Goal: Information Seeking & Learning: Learn about a topic

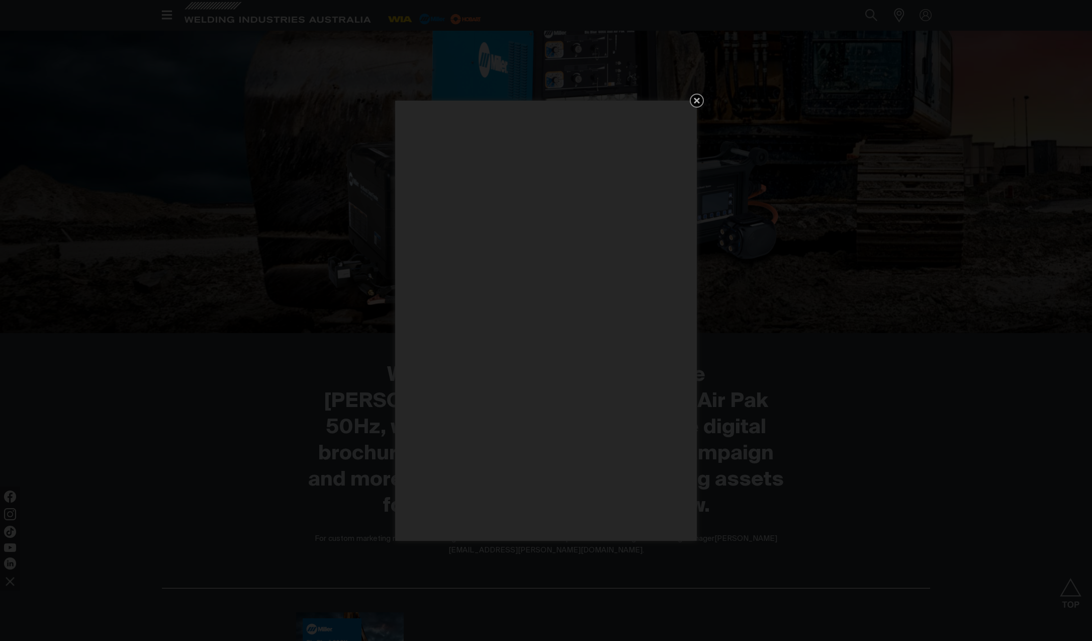
scroll to position [513, 0]
click at [701, 104] on icon "Get 5 WIA Welding Guides Free!" at bounding box center [697, 101] width 12 height 12
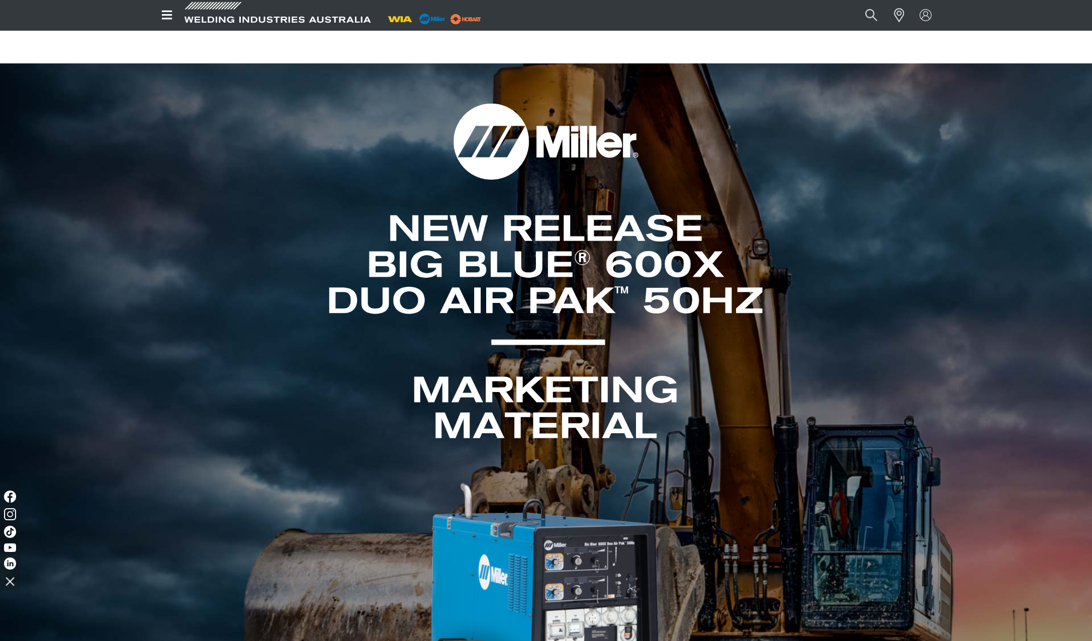
scroll to position [0, 0]
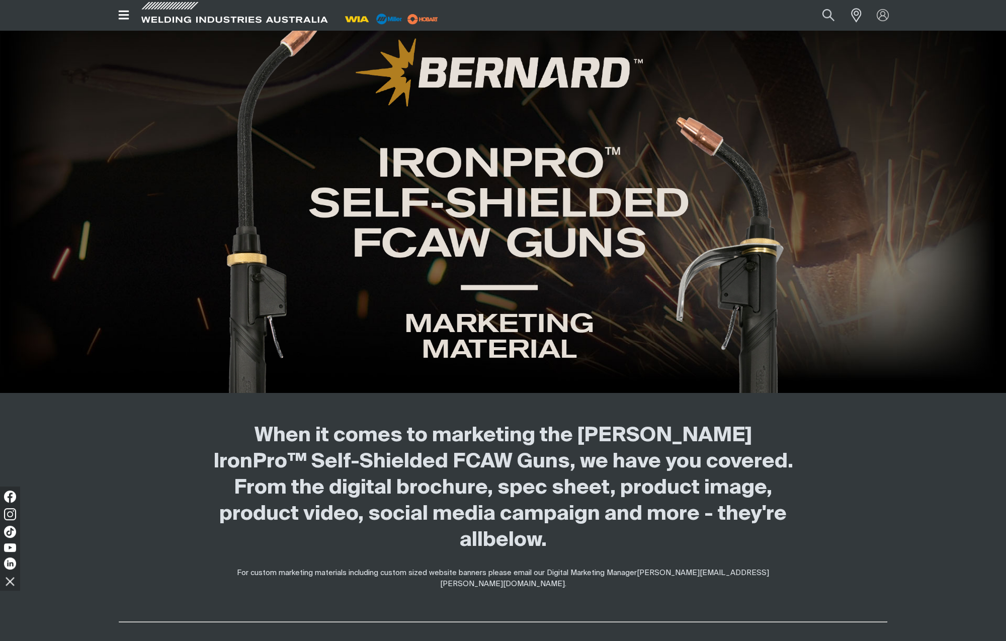
scroll to position [70, 0]
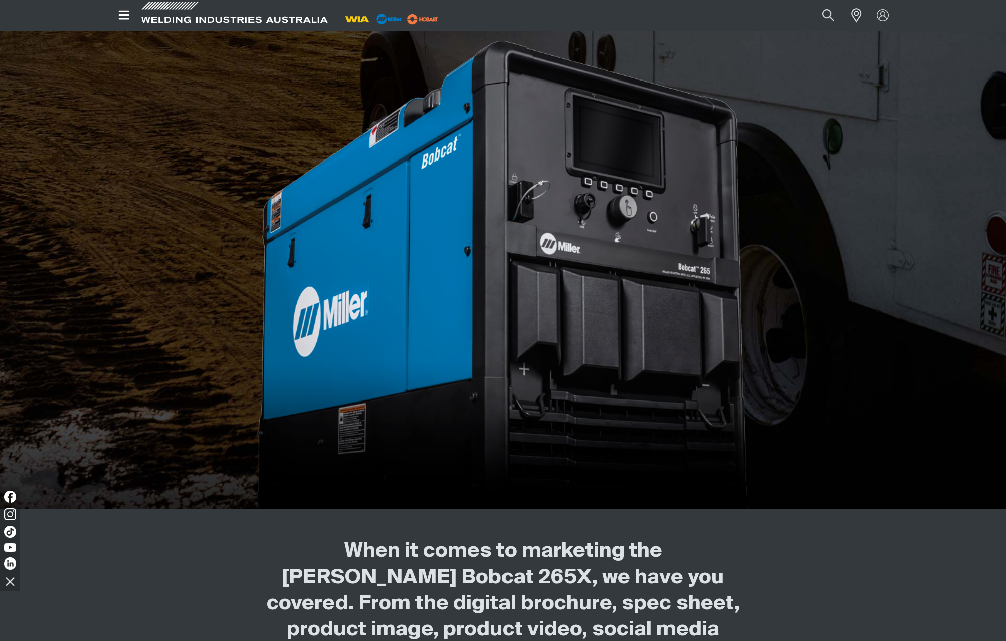
scroll to position [590, 0]
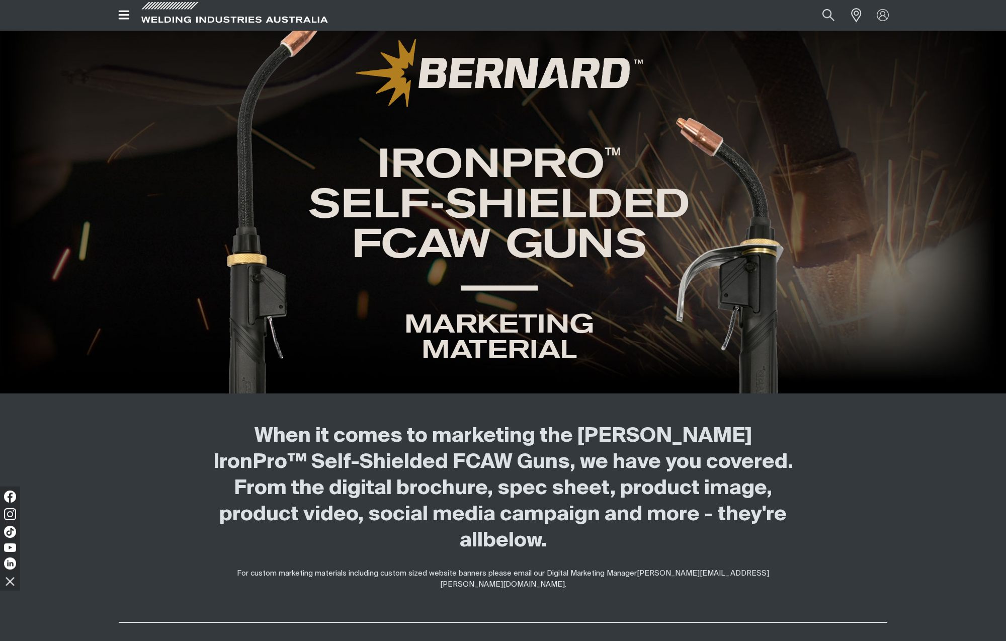
scroll to position [70, 0]
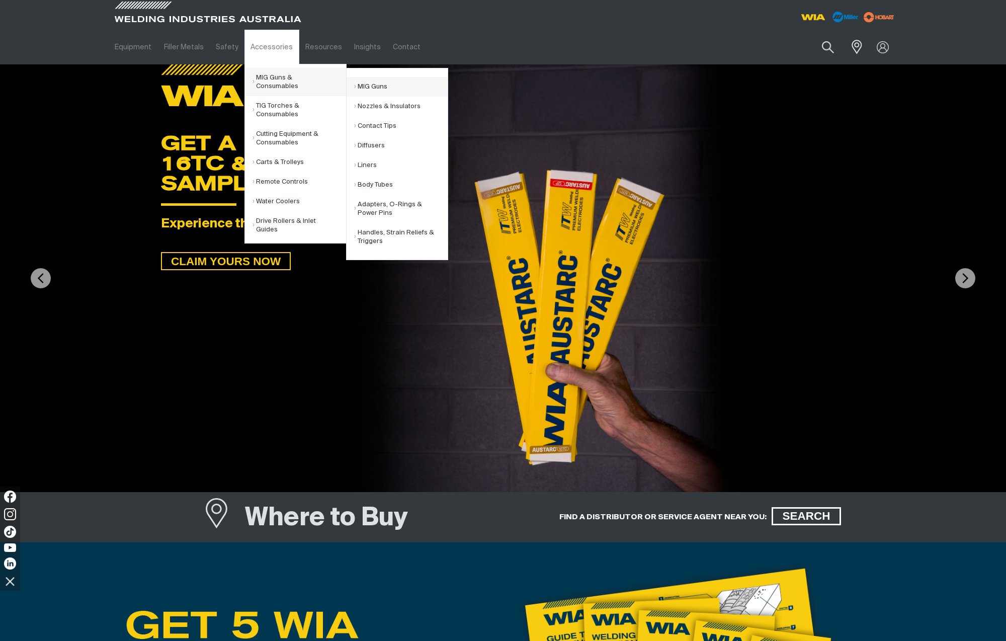
click at [368, 86] on link "MIG Guns" at bounding box center [401, 87] width 94 height 20
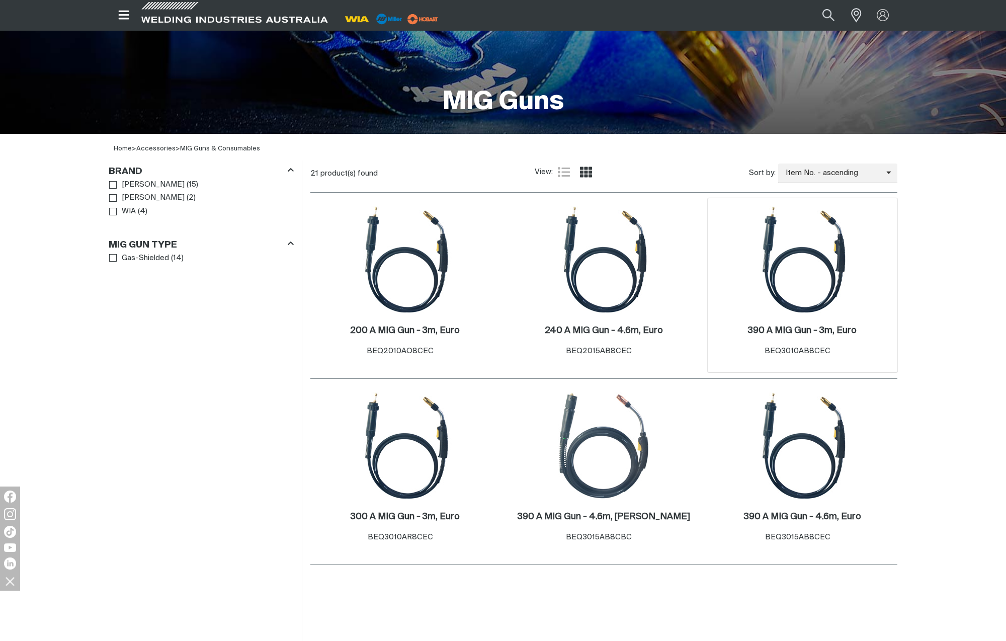
scroll to position [285, 0]
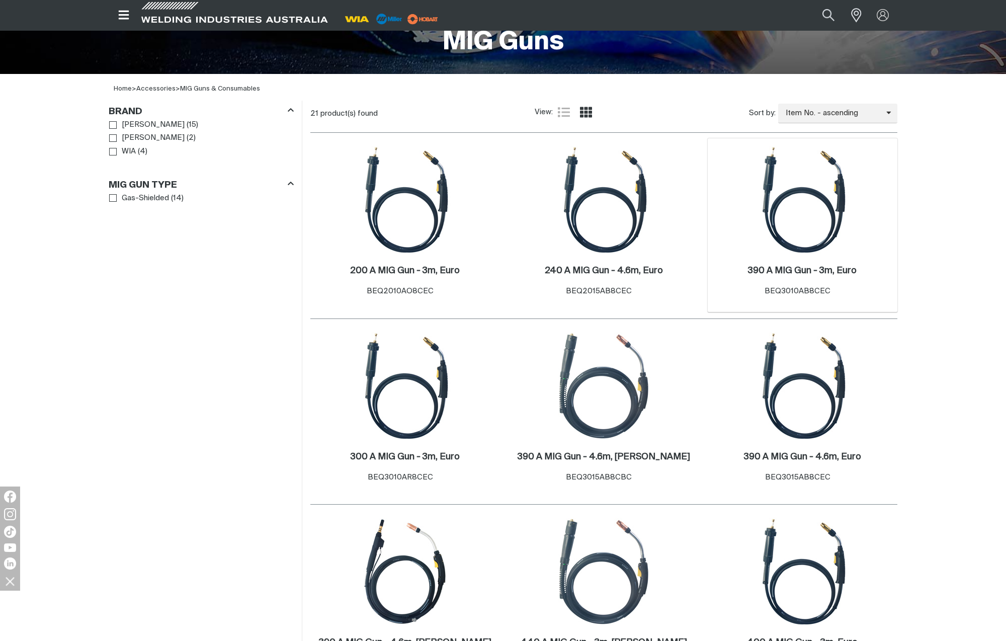
scroll to position [238, 0]
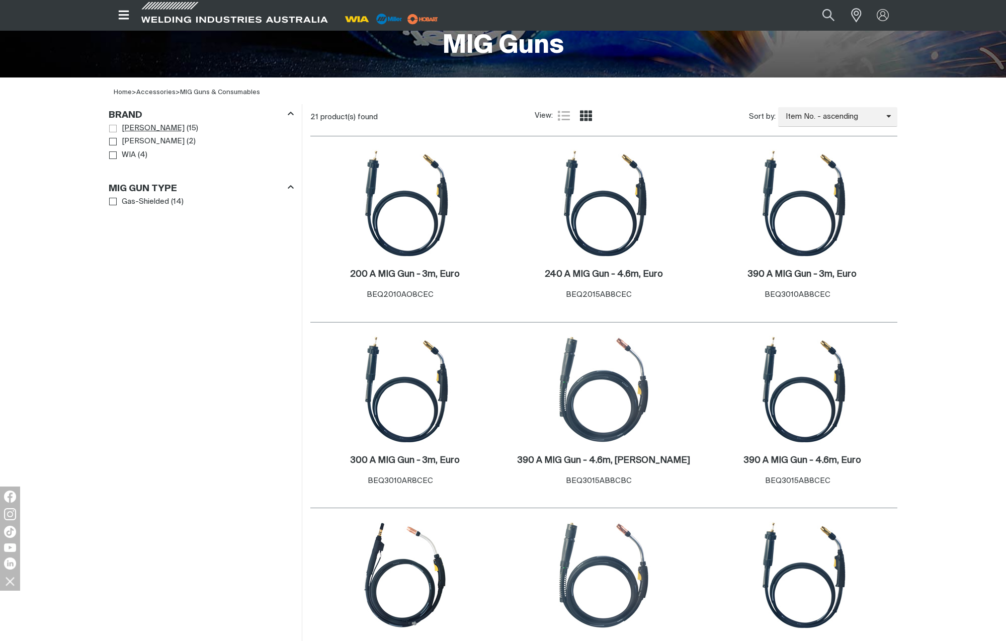
click at [114, 129] on span "Brand" at bounding box center [113, 129] width 8 height 8
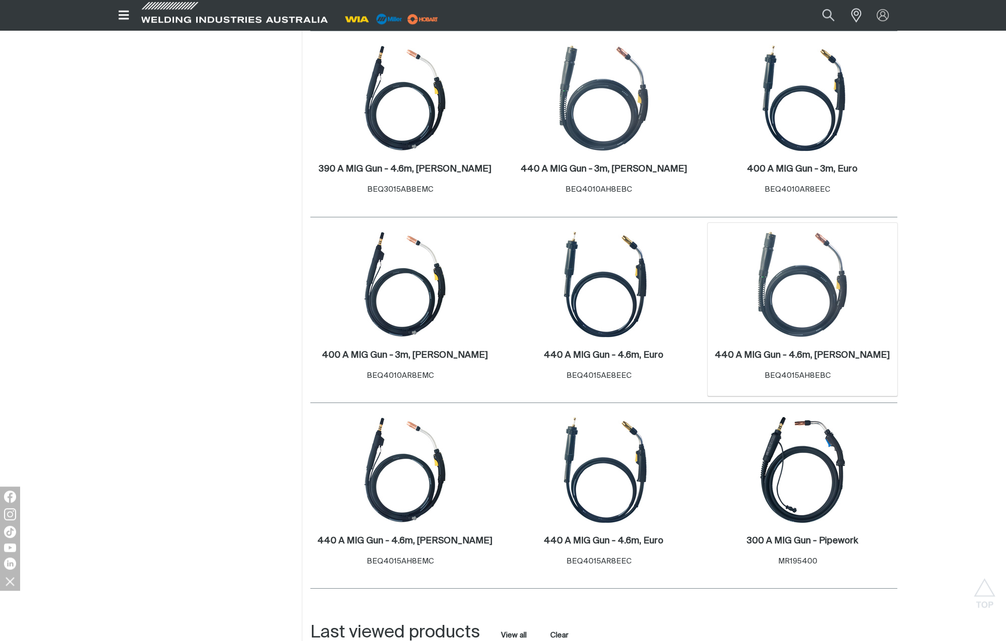
scroll to position [13, 0]
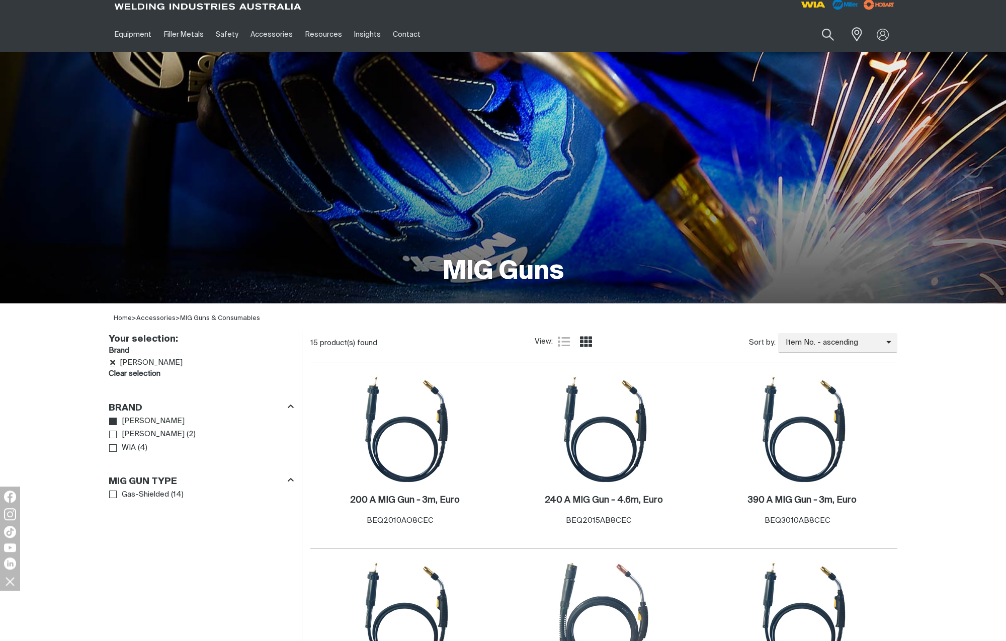
click at [112, 362] on icon "Remove Bernard" at bounding box center [112, 362] width 5 height 5
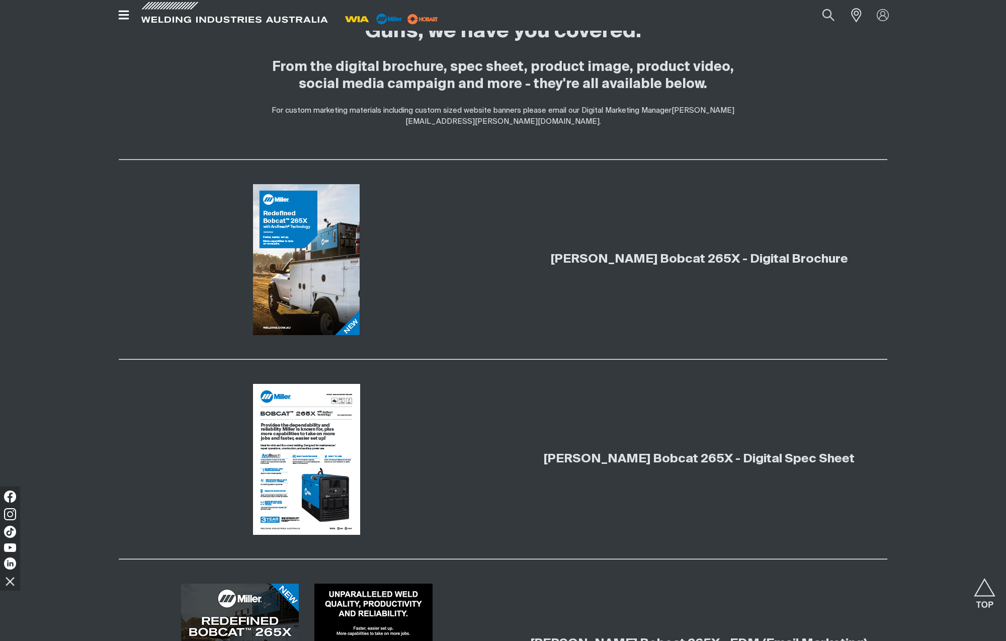
scroll to position [527, 0]
